Goal: Download file/media

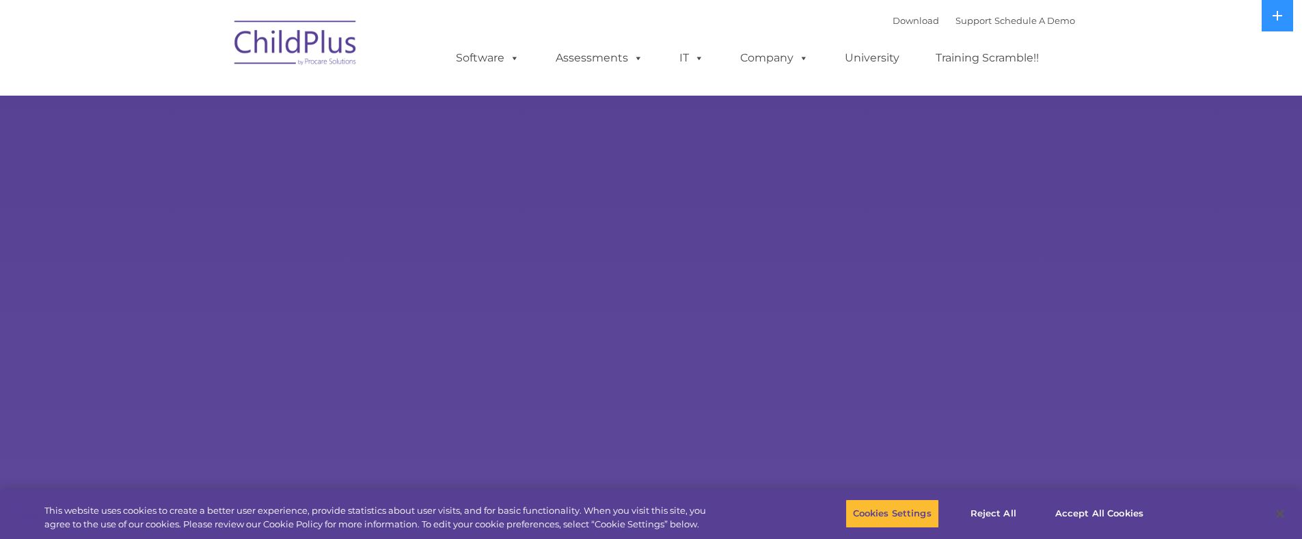
select select "MEDIUM"
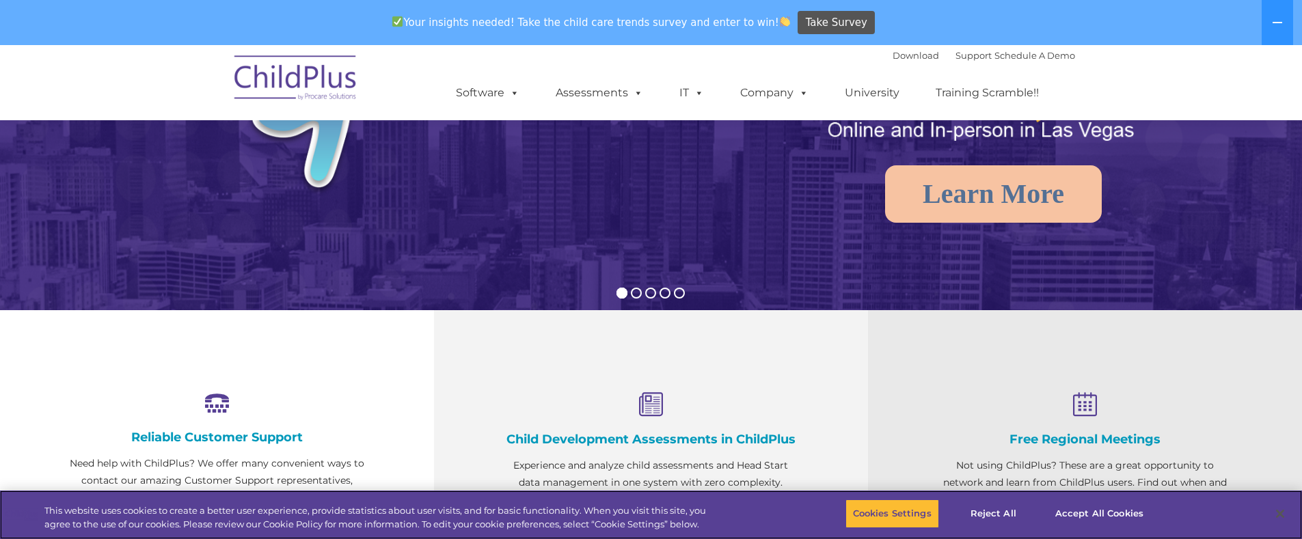
scroll to position [273, 0]
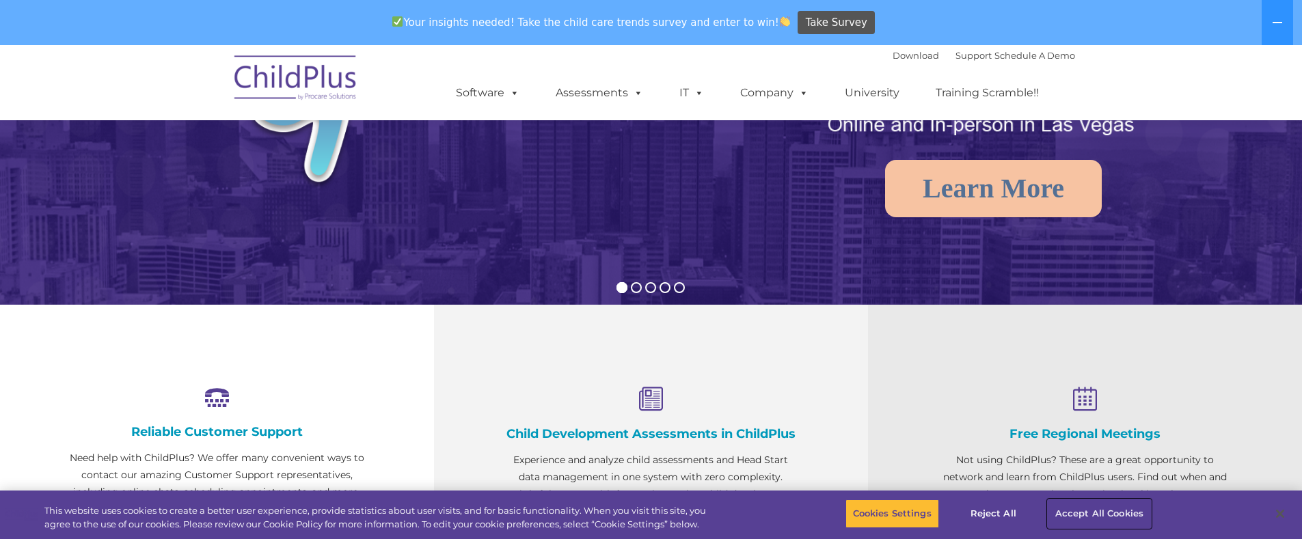
click at [1088, 506] on button "Accept All Cookies" at bounding box center [1098, 513] width 103 height 29
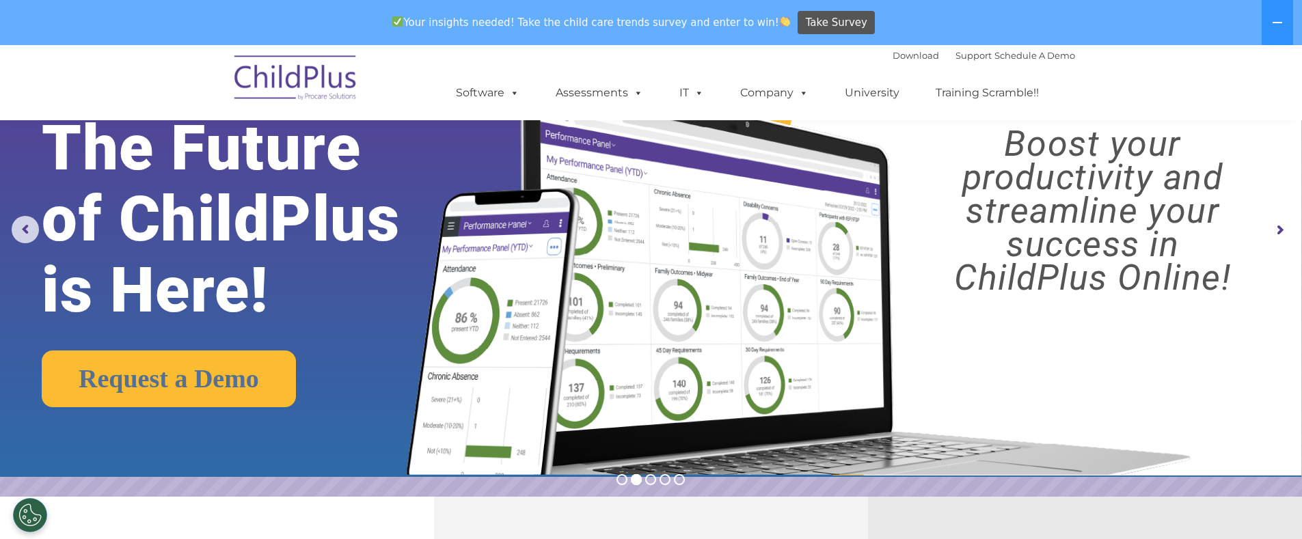
scroll to position [56, 0]
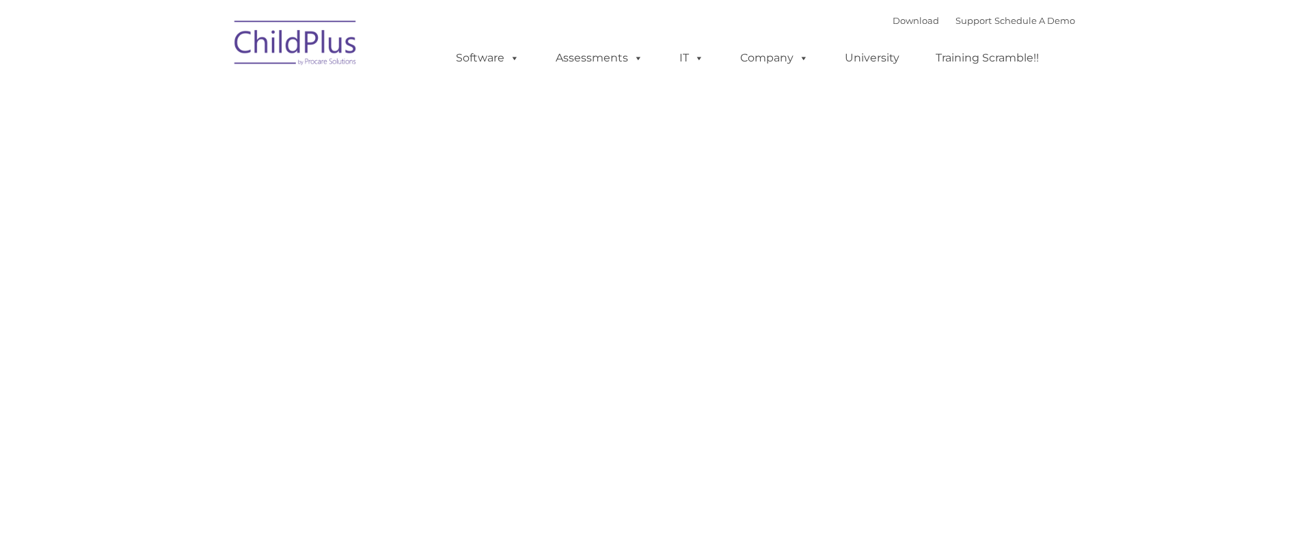
type input ""
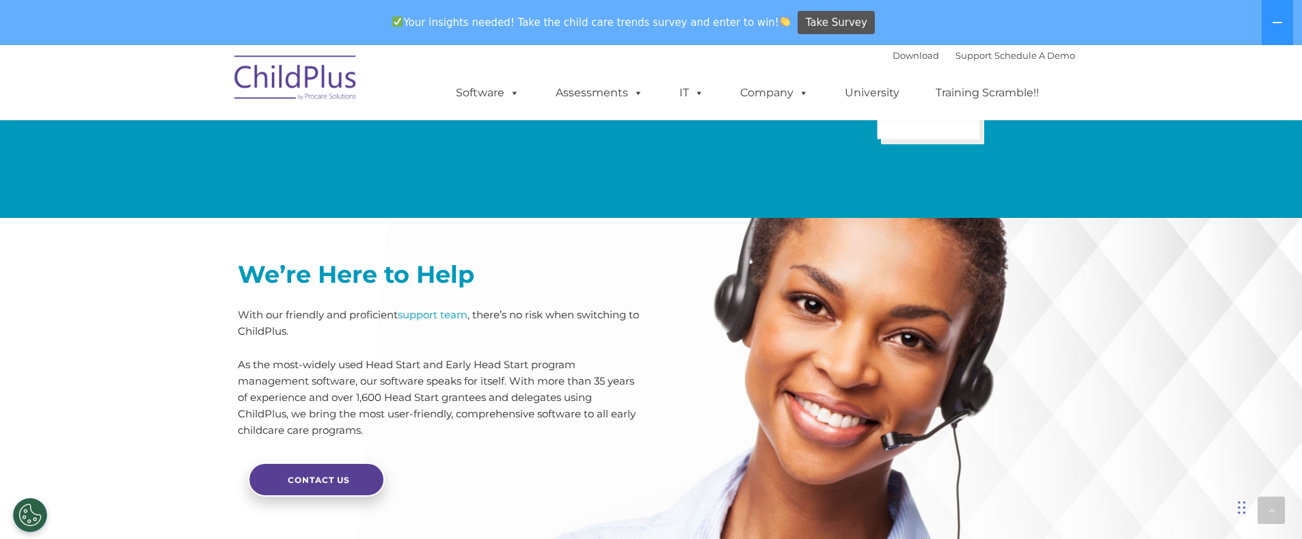
scroll to position [3374, 0]
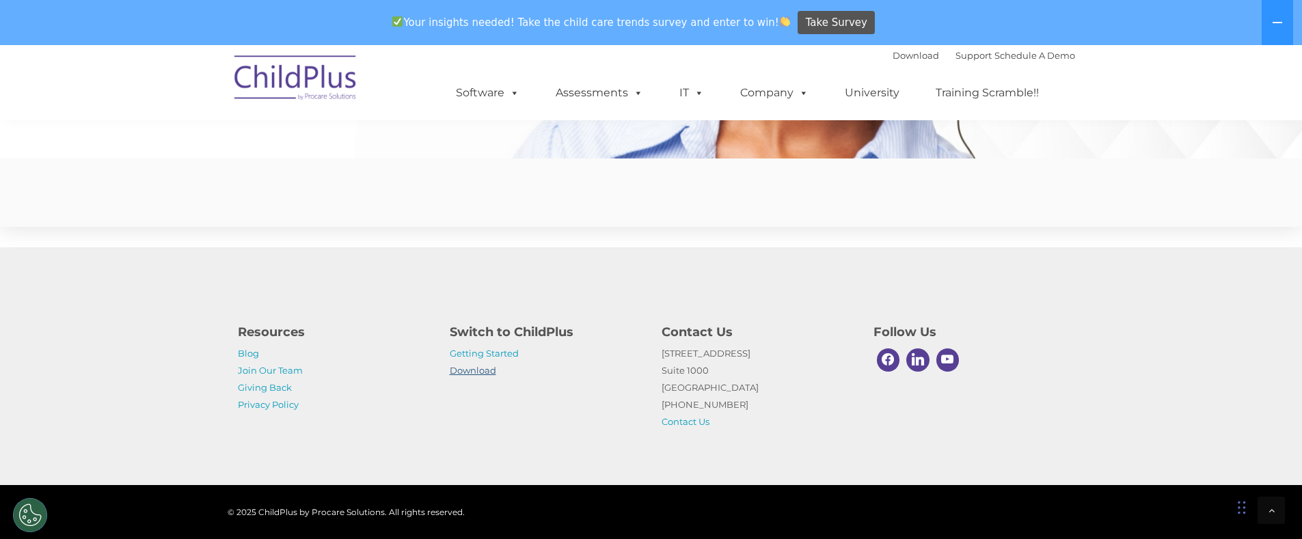
click at [490, 368] on link "Download" at bounding box center [473, 370] width 46 height 11
